Goal: Information Seeking & Learning: Learn about a topic

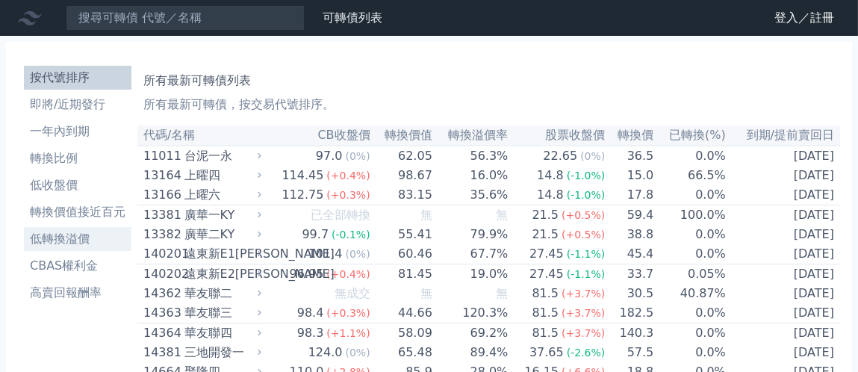
click at [59, 237] on li "低轉換溢價" at bounding box center [77, 239] width 107 height 18
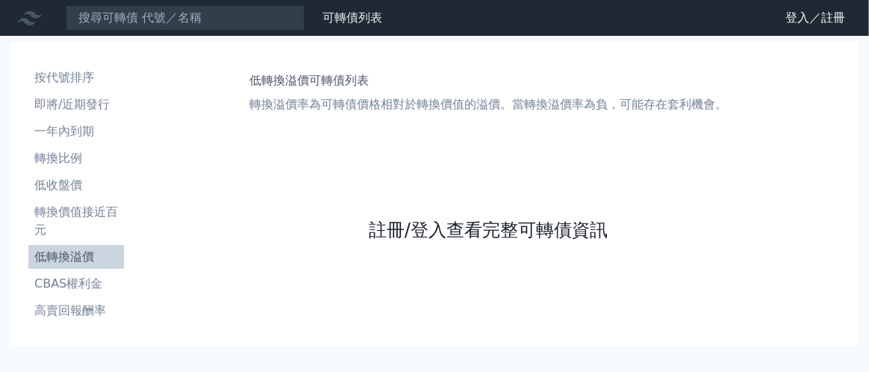
click at [404, 225] on link "註冊/登入查看完整可轉債資訊" at bounding box center [488, 230] width 239 height 24
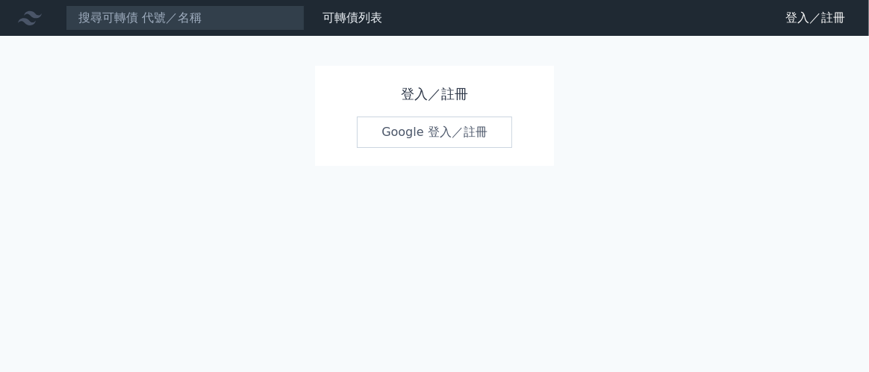
click at [408, 128] on link "Google 登入／註冊" at bounding box center [434, 131] width 155 height 31
